Goal: Task Accomplishment & Management: Use online tool/utility

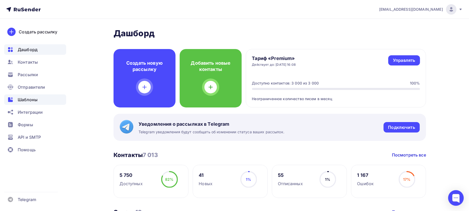
click at [36, 99] on span "Шаблоны" at bounding box center [28, 99] width 20 height 6
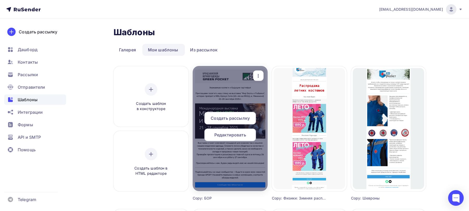
click at [233, 133] on span "Редактировать" at bounding box center [230, 135] width 32 height 6
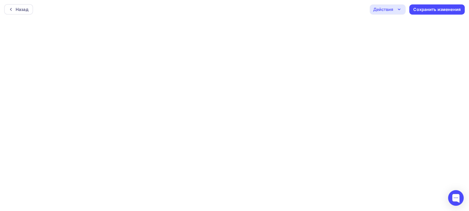
scroll to position [1, 0]
click at [400, 9] on icon "button" at bounding box center [399, 8] width 6 height 6
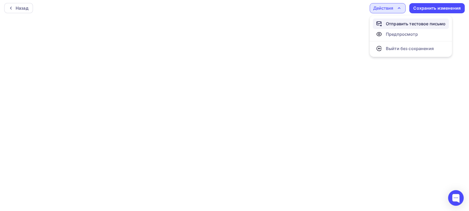
click at [385, 24] on div "Отправить тестовое письмо" at bounding box center [411, 24] width 70 height 6
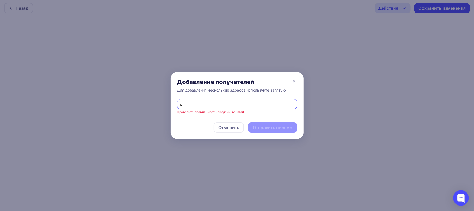
type input "[EMAIL_ADDRESS][DOMAIN_NAME]"
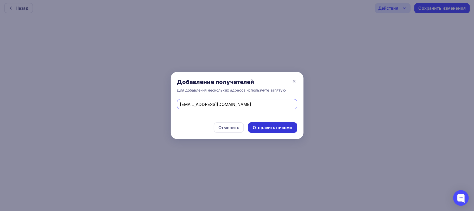
click at [280, 129] on div "Отправить письмо" at bounding box center [273, 127] width 40 height 6
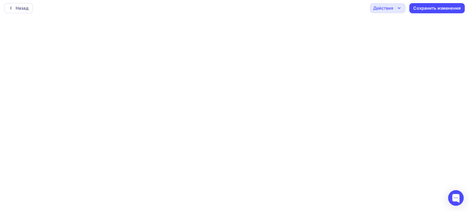
click at [391, 14] on div "Назад Действия Отправить тестовое письмо Предпросмотр Выйти без сохранения Сохр…" at bounding box center [234, 8] width 469 height 19
click at [394, 11] on div "Действия" at bounding box center [388, 8] width 36 height 10
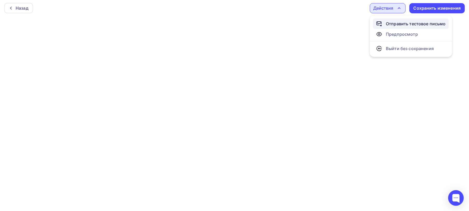
click at [387, 22] on div "Отправить тестовое письмо" at bounding box center [416, 24] width 60 height 6
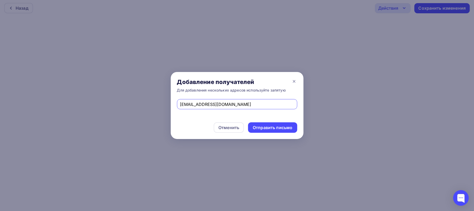
drag, startPoint x: 232, startPoint y: 104, endPoint x: 137, endPoint y: 104, distance: 94.8
click at [137, 104] on div "Добавление получателей Для добавления нескольких адресов используйте запятую [E…" at bounding box center [237, 105] width 474 height 211
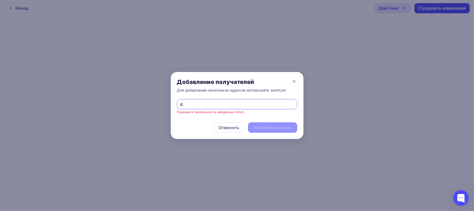
type input "[EMAIL_ADDRESS][DOMAIN_NAME]"
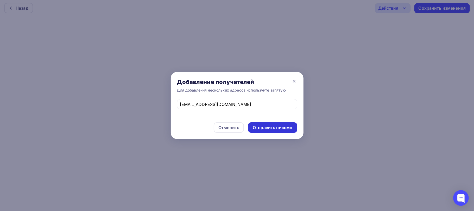
click at [269, 128] on div "Отправить письмо" at bounding box center [273, 127] width 40 height 6
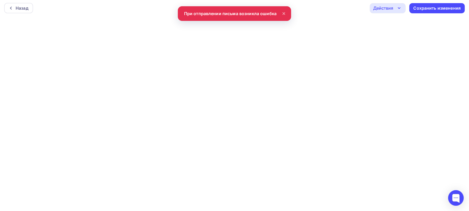
scroll to position [0, 0]
click at [374, 5] on div "Действия" at bounding box center [388, 9] width 36 height 10
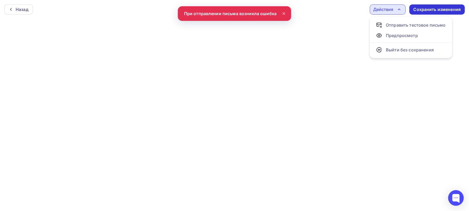
click at [430, 11] on div "Сохранить изменения" at bounding box center [437, 10] width 47 height 6
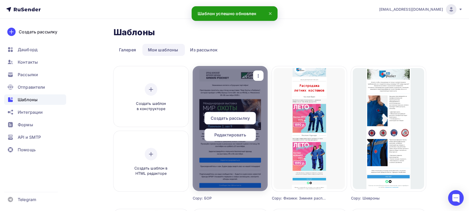
click at [232, 135] on span "Редактировать" at bounding box center [230, 135] width 32 height 6
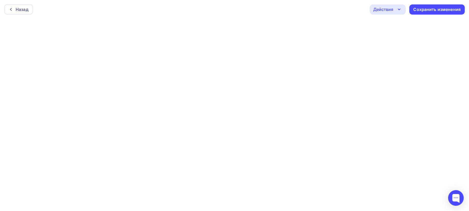
click at [381, 10] on div "Действия" at bounding box center [383, 9] width 20 height 6
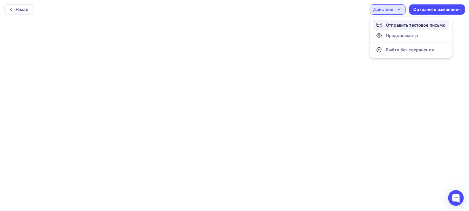
click at [383, 22] on div "Отправить тестовое письмо" at bounding box center [411, 25] width 70 height 6
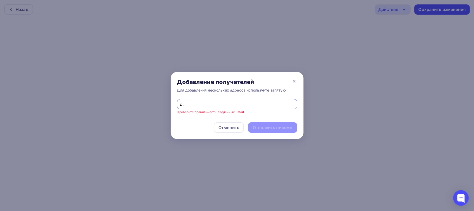
type input "[EMAIL_ADDRESS][DOMAIN_NAME]"
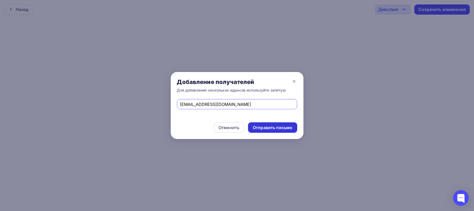
click at [261, 129] on div "Отправить письмо" at bounding box center [273, 127] width 40 height 6
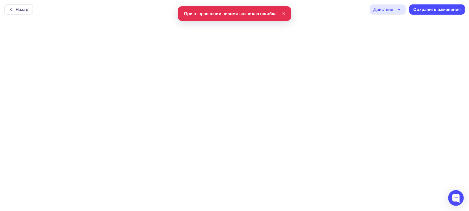
click at [259, 8] on div "Назад Действия Отправить тестовое письмо Предпросмотр Выйти без сохранения Сохр…" at bounding box center [234, 9] width 469 height 19
click at [283, 11] on icon at bounding box center [284, 13] width 6 height 6
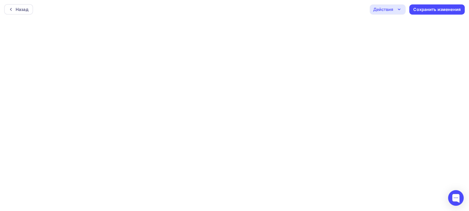
click at [382, 12] on div "Действия" at bounding box center [383, 9] width 20 height 6
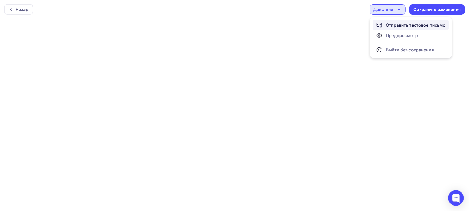
click at [379, 20] on link "Отправить тестовое письмо" at bounding box center [411, 25] width 76 height 10
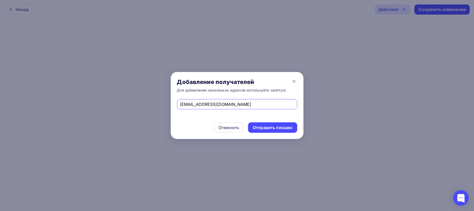
drag, startPoint x: 249, startPoint y: 105, endPoint x: 158, endPoint y: 104, distance: 90.6
click at [158, 104] on div "Добавление получателей Для добавления нескольких адресов используйте запятую [E…" at bounding box center [237, 105] width 474 height 211
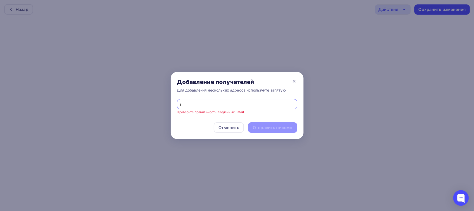
type input "[EMAIL_ADDRESS][DOMAIN_NAME]"
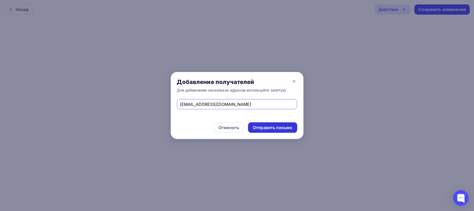
click at [280, 123] on div "Отправить письмо" at bounding box center [272, 127] width 49 height 10
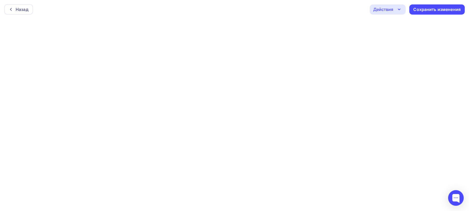
click at [394, 10] on div "Действия" at bounding box center [388, 9] width 36 height 10
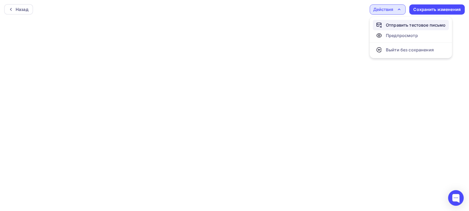
click at [389, 23] on div "Отправить тестовое письмо" at bounding box center [416, 25] width 60 height 6
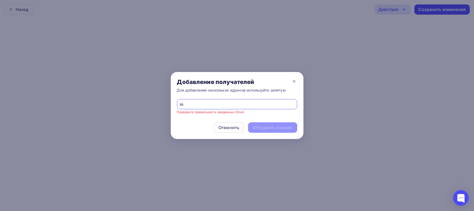
type input "i"
type input "[EMAIL_ADDRESS][DOMAIN_NAME]"
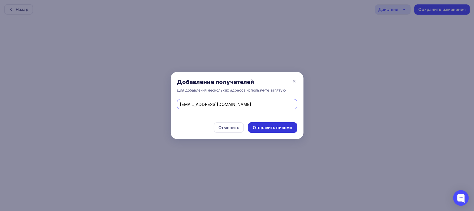
click at [278, 130] on div "Отправить письмо" at bounding box center [272, 127] width 49 height 10
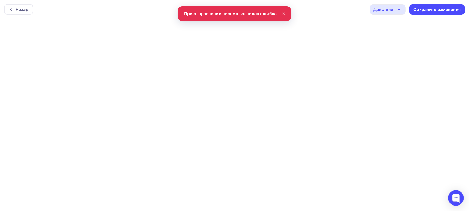
click at [284, 14] on icon at bounding box center [284, 13] width 2 height 2
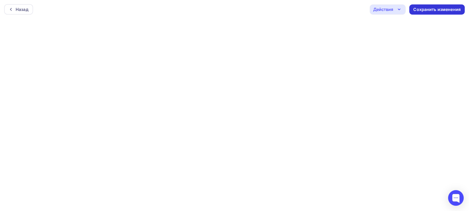
click at [426, 10] on div "Сохранить изменения" at bounding box center [437, 10] width 47 height 6
